Goal: Use online tool/utility: Utilize a website feature to perform a specific function

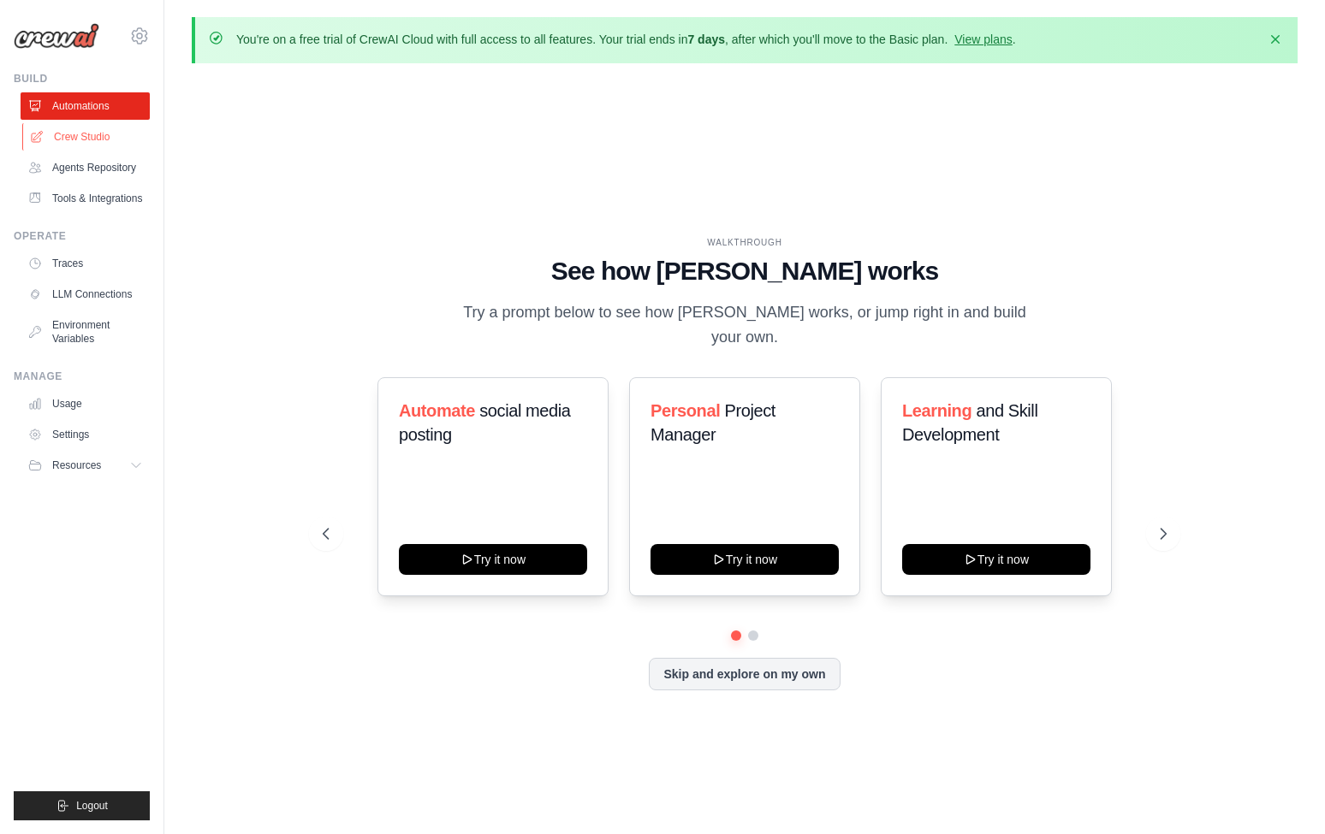
click at [72, 138] on link "Crew Studio" at bounding box center [86, 136] width 129 height 27
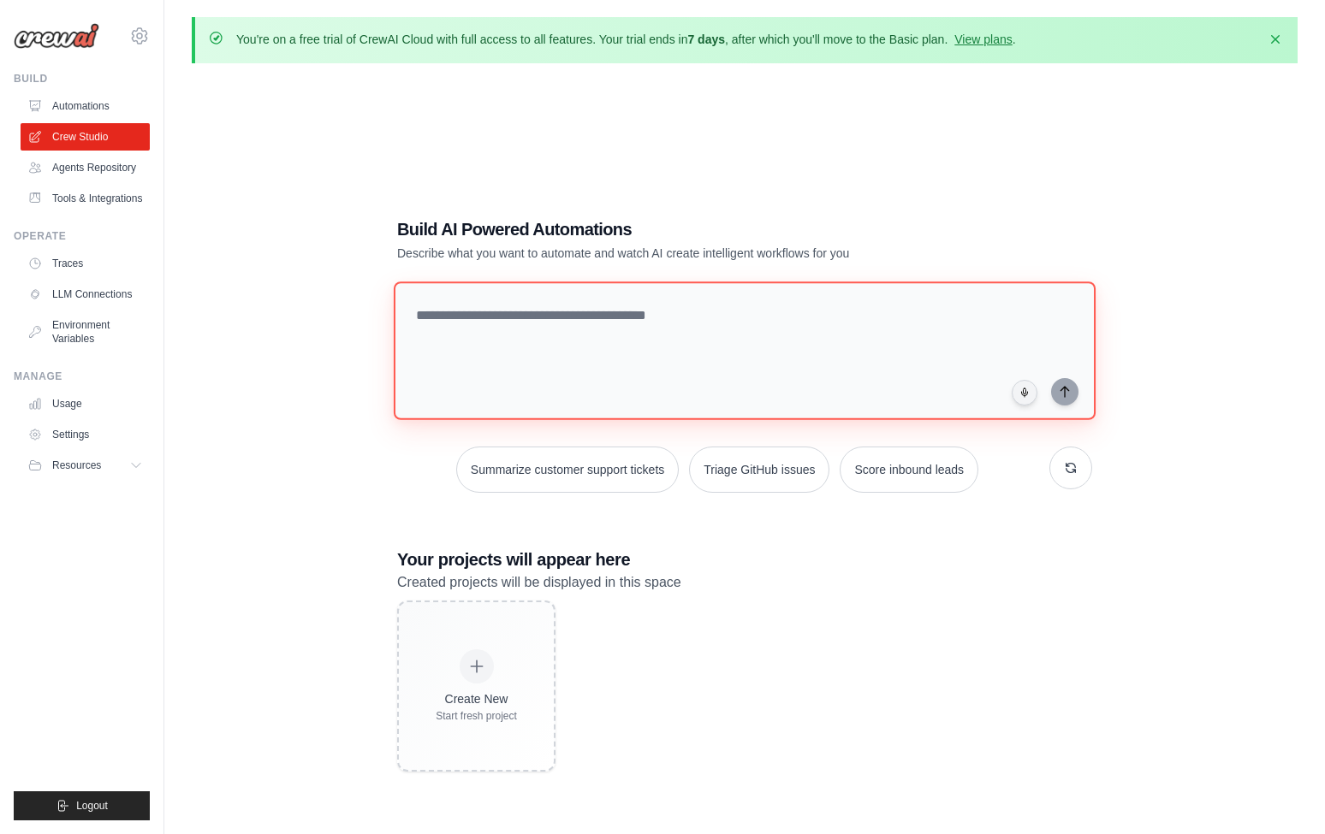
click at [674, 356] on textarea at bounding box center [745, 351] width 702 height 139
type textarea "**********"
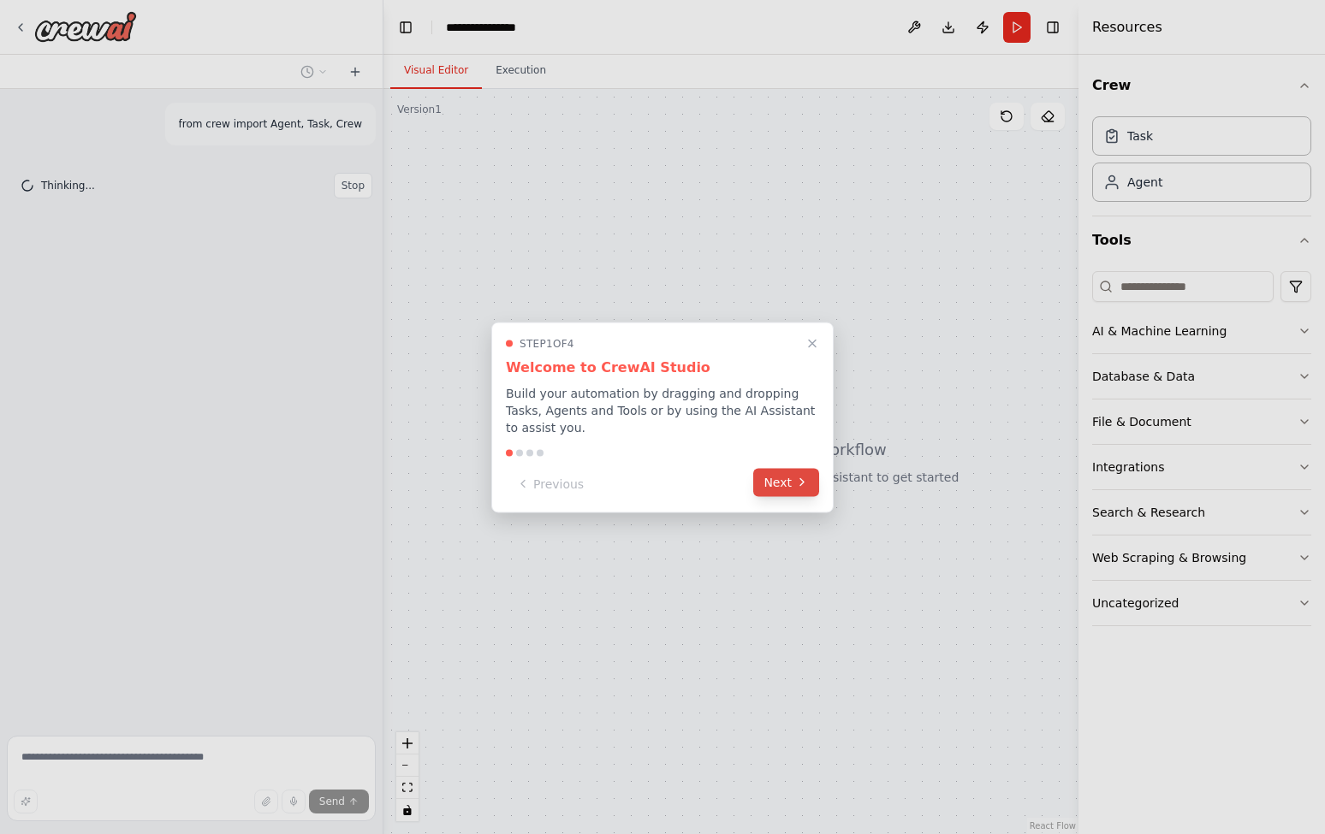
click at [789, 478] on button "Next" at bounding box center [786, 482] width 66 height 28
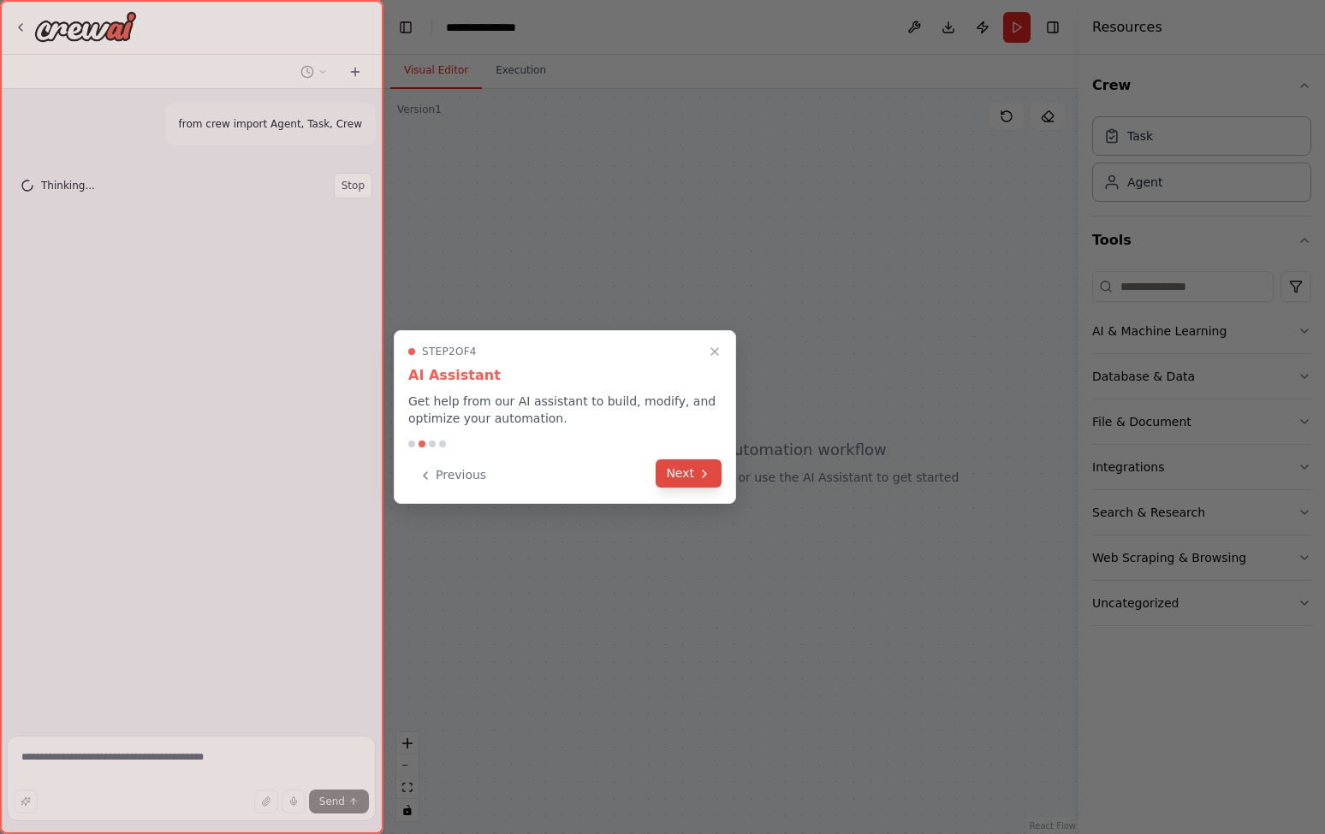
click at [691, 472] on button "Next" at bounding box center [689, 474] width 66 height 28
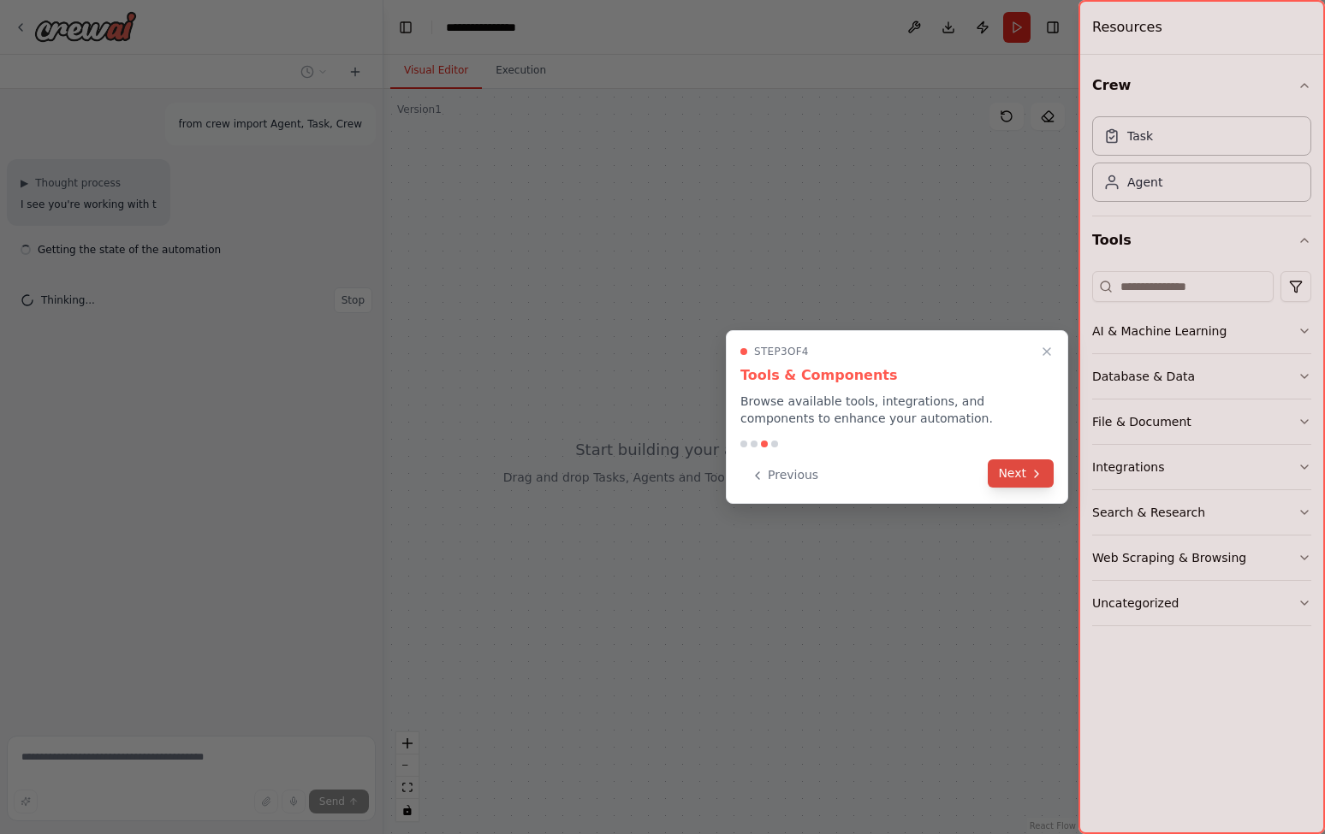
click at [1018, 472] on button "Next" at bounding box center [1021, 474] width 66 height 28
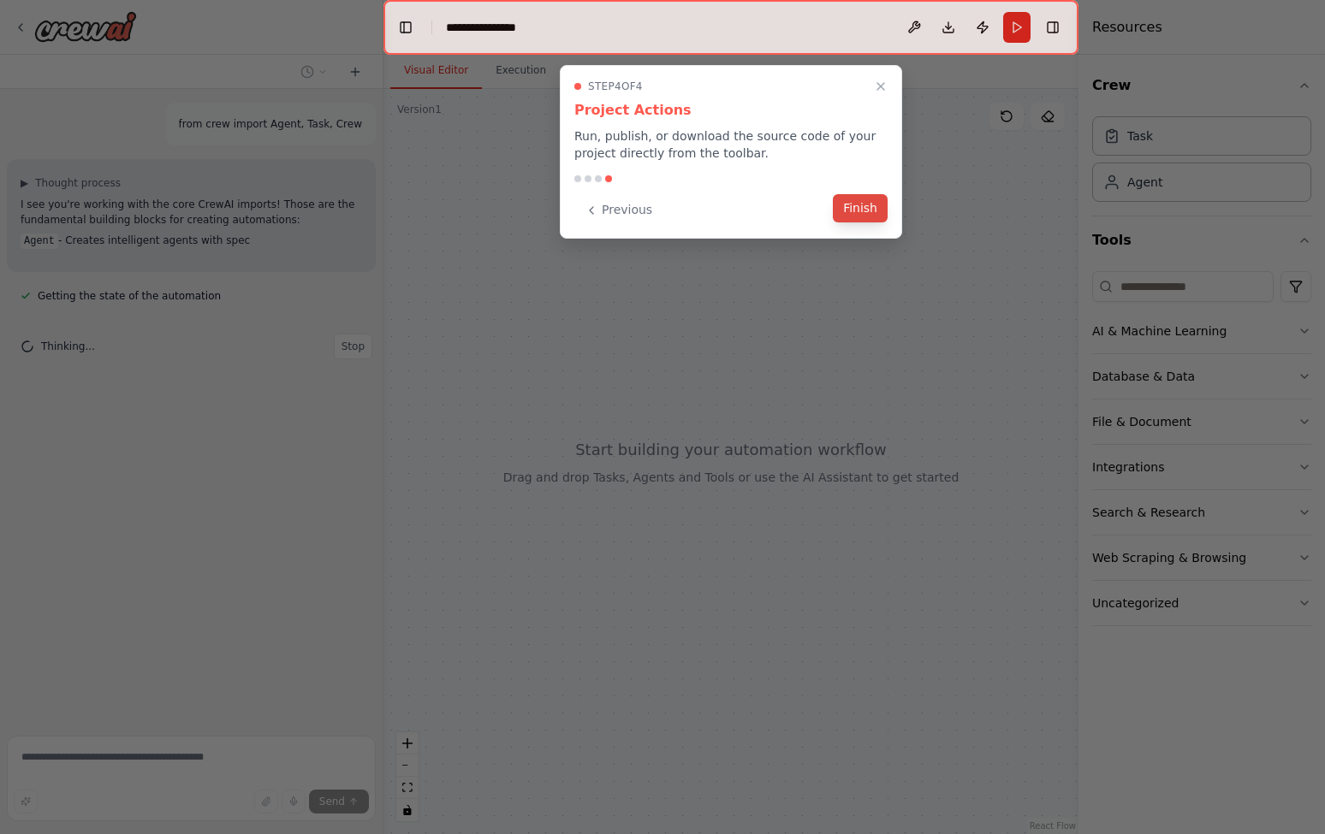
click at [865, 215] on button "Finish" at bounding box center [860, 208] width 55 height 28
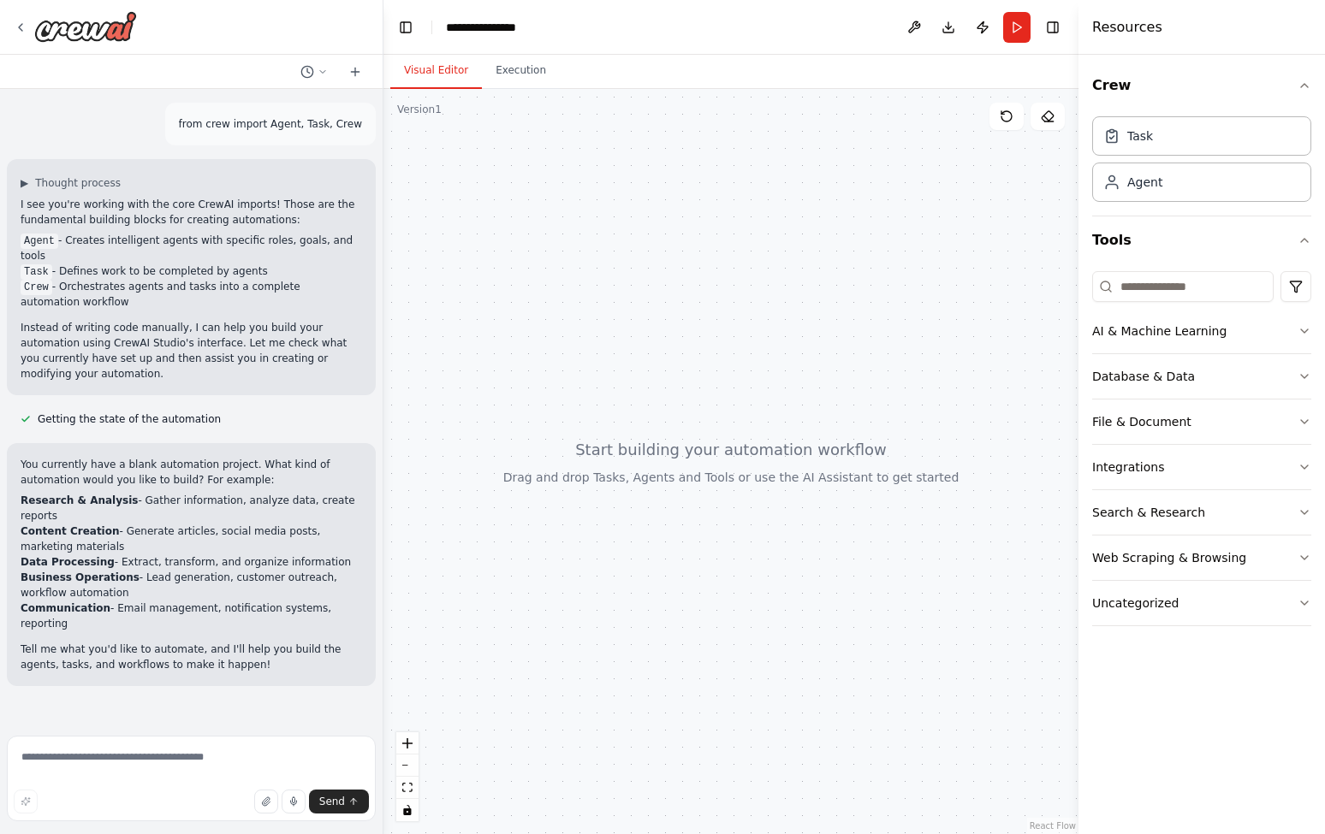
click at [708, 510] on div at bounding box center [730, 461] width 695 height 745
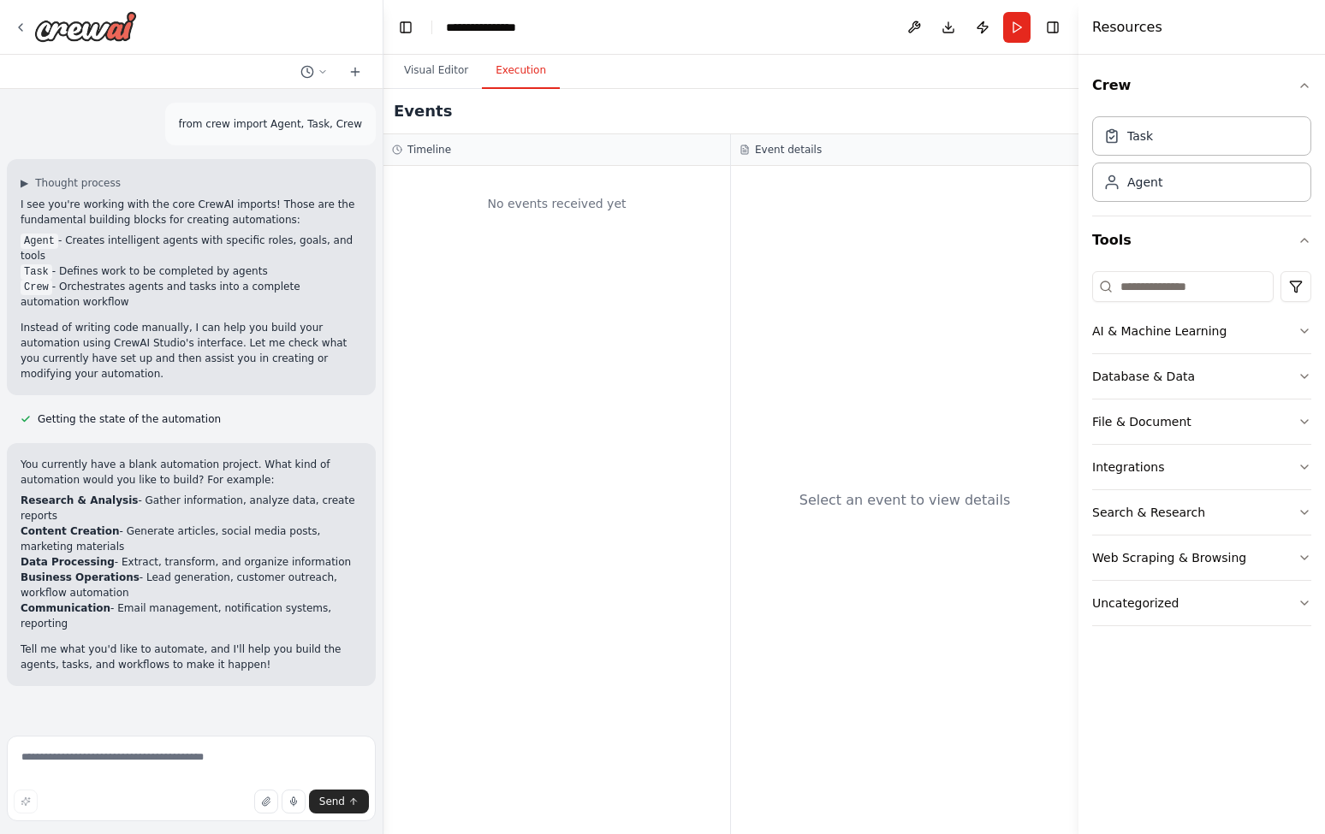
click at [494, 64] on button "Execution" at bounding box center [521, 71] width 78 height 36
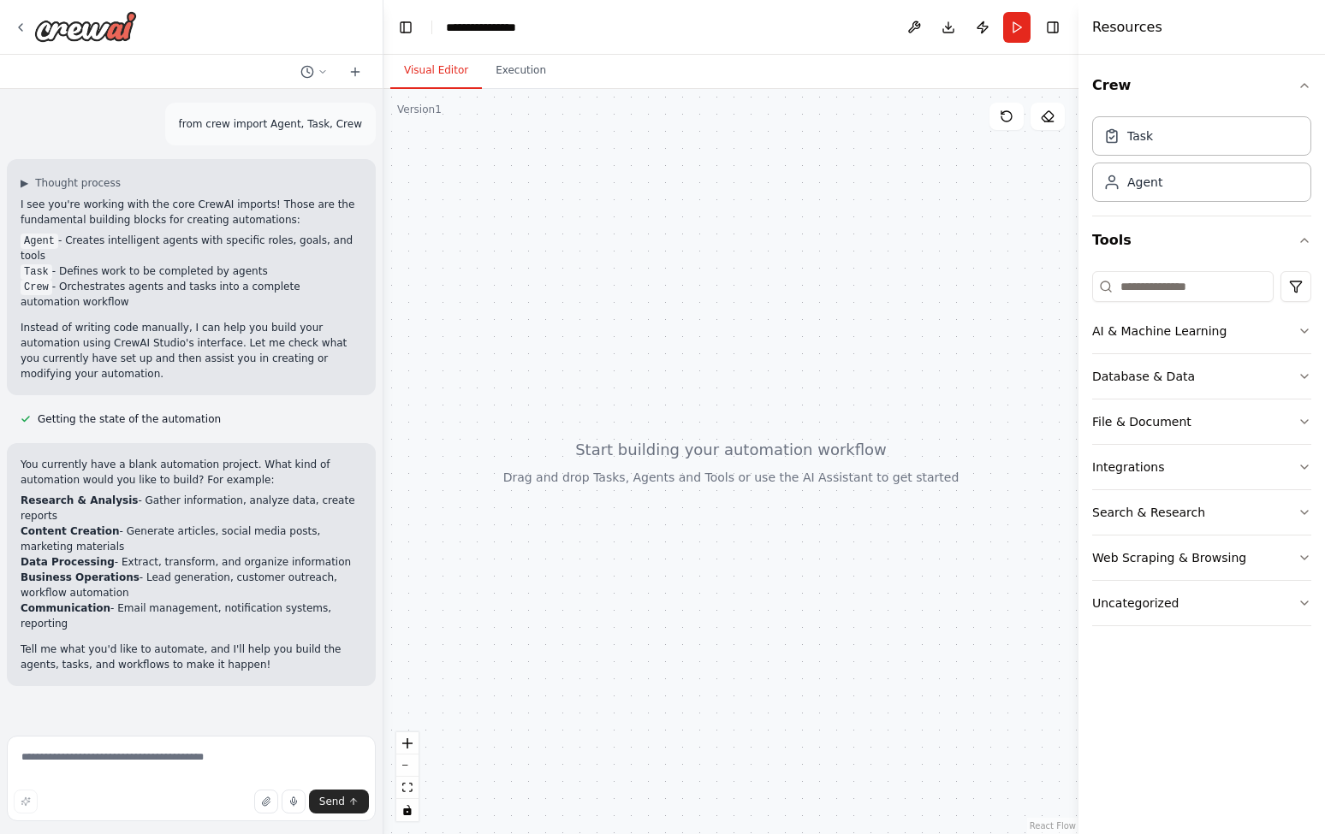
click at [451, 68] on button "Visual Editor" at bounding box center [436, 71] width 92 height 36
click at [62, 733] on form "Send" at bounding box center [191, 781] width 383 height 105
click at [58, 754] on textarea at bounding box center [191, 779] width 369 height 86
type textarea "**********"
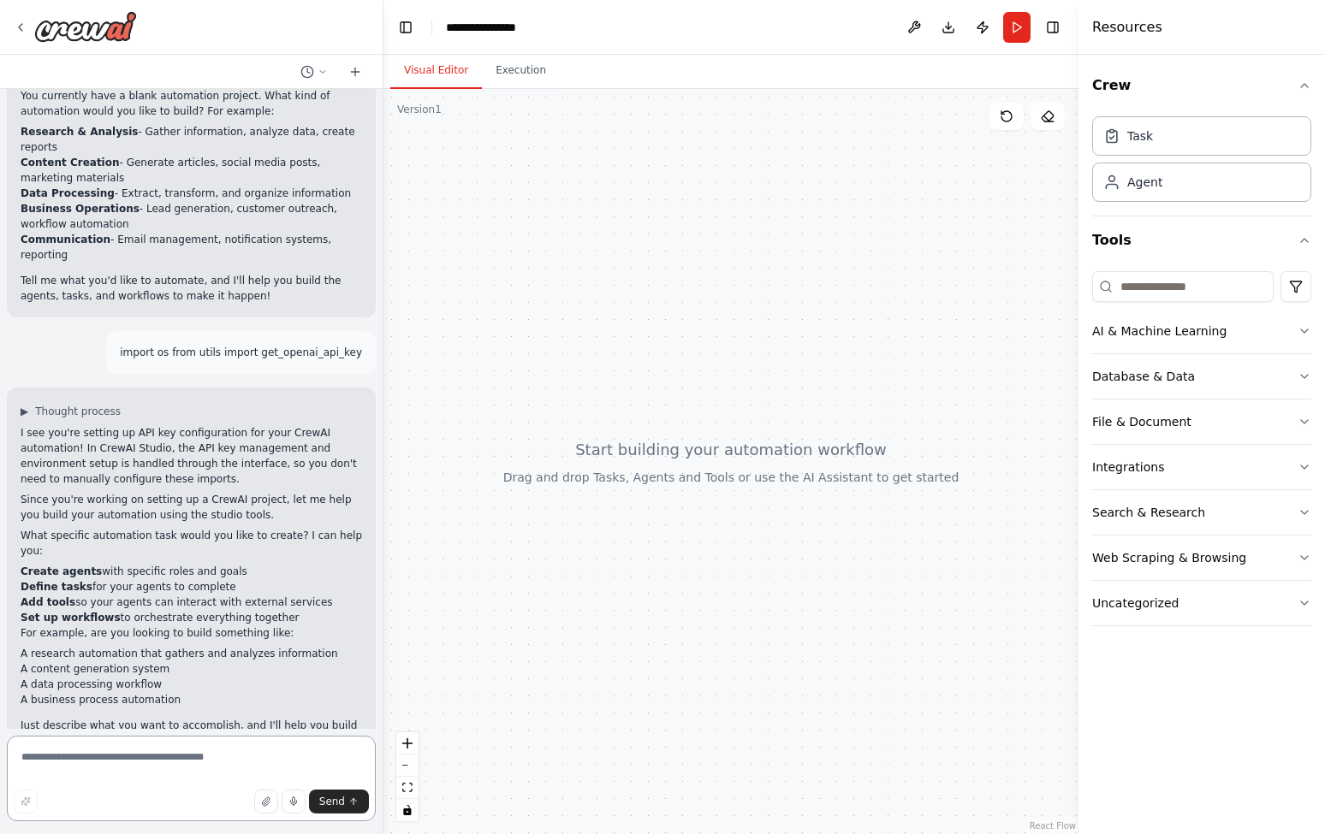
scroll to position [384, 0]
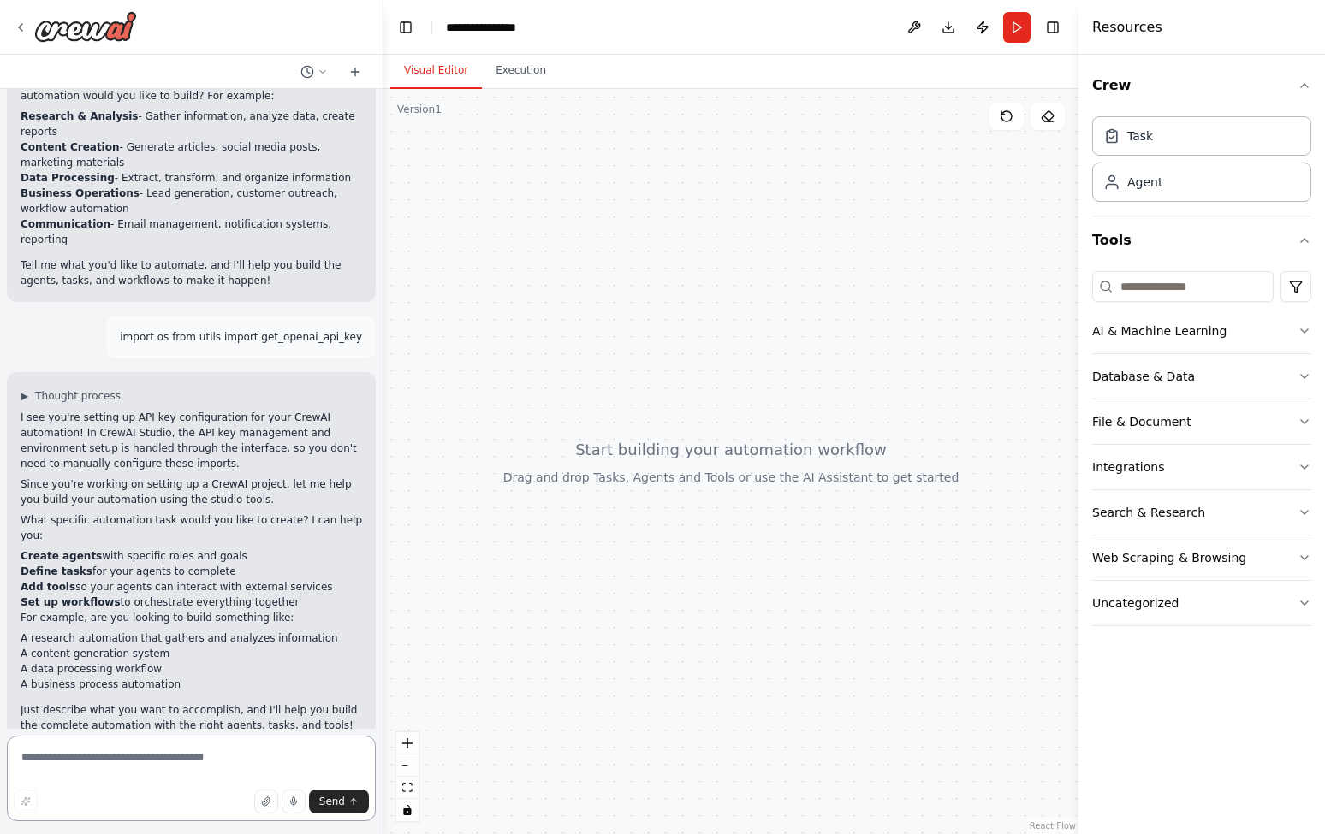
click at [137, 751] on textarea at bounding box center [191, 779] width 369 height 86
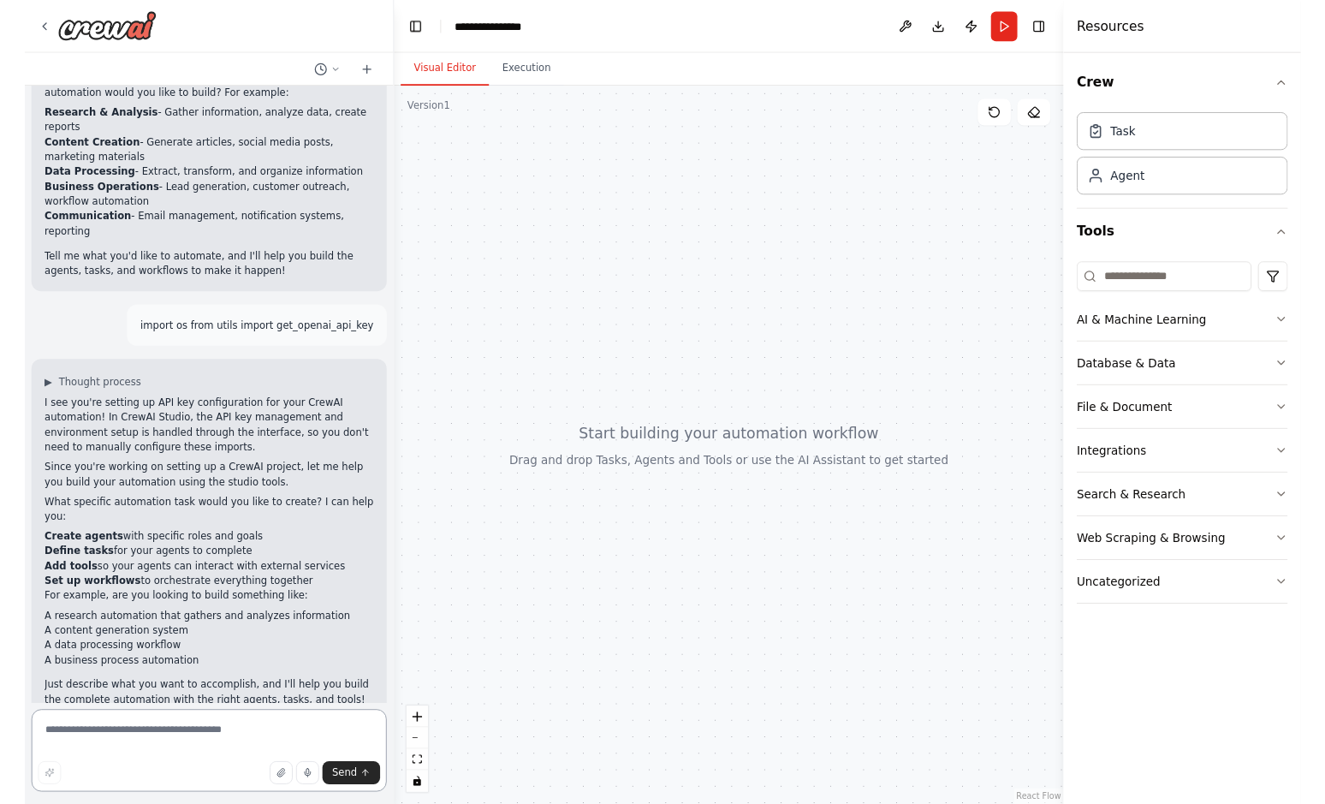
scroll to position [0, 0]
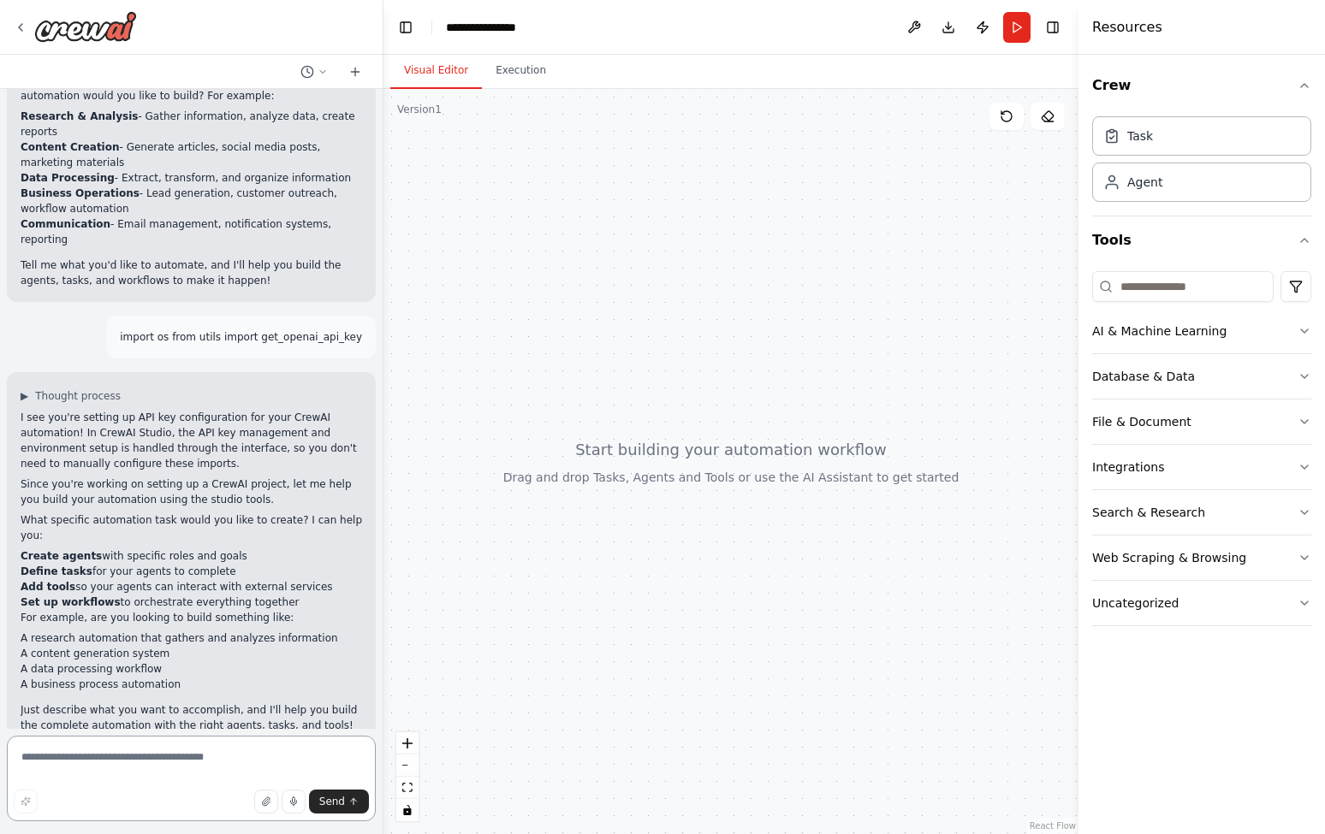
click at [70, 757] on textarea at bounding box center [191, 779] width 369 height 86
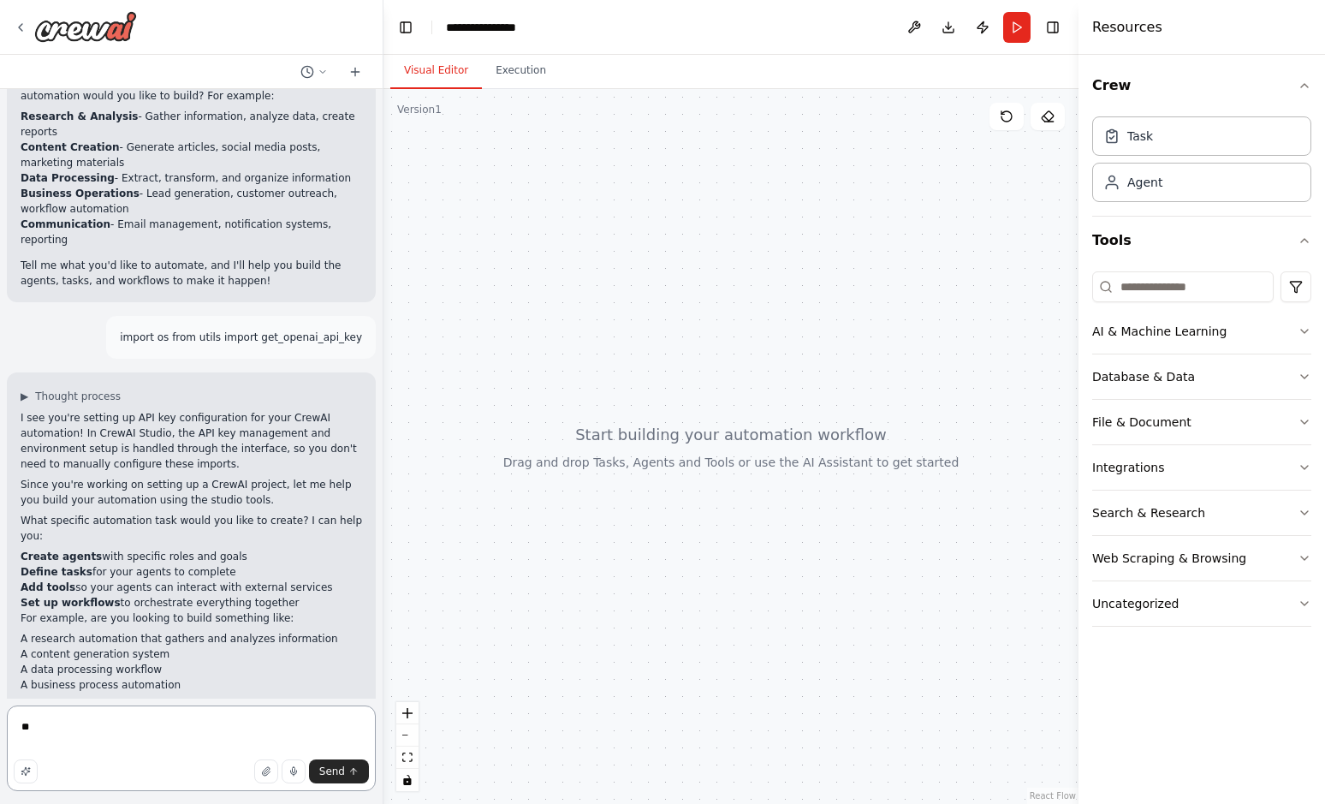
type textarea "*"
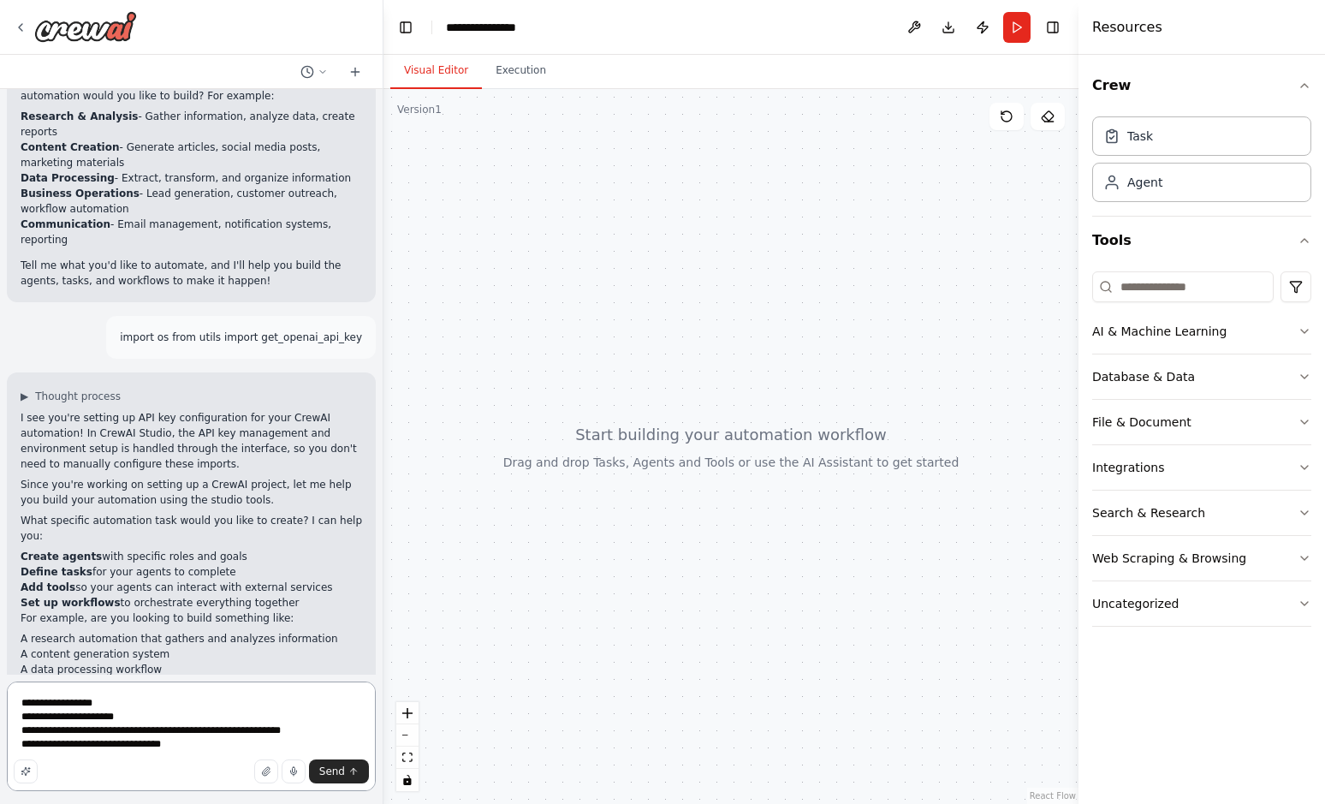
type textarea "**********"
drag, startPoint x: 193, startPoint y: 751, endPoint x: 22, endPoint y: 684, distance: 182.9
click at [24, 684] on textarea "**********" at bounding box center [191, 736] width 369 height 110
